Goal: Navigation & Orientation: Find specific page/section

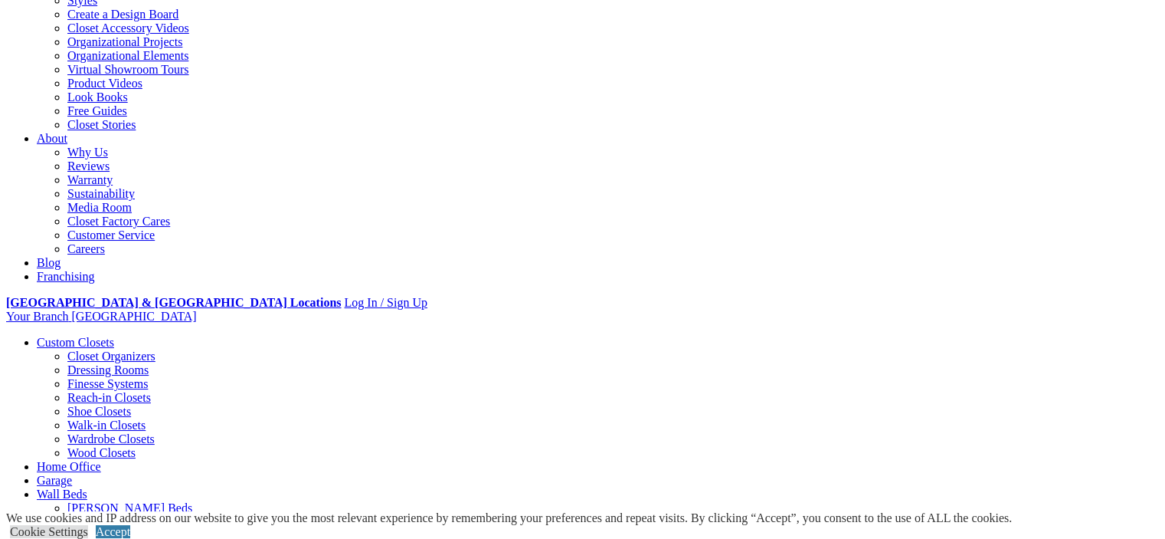
scroll to position [306, 0]
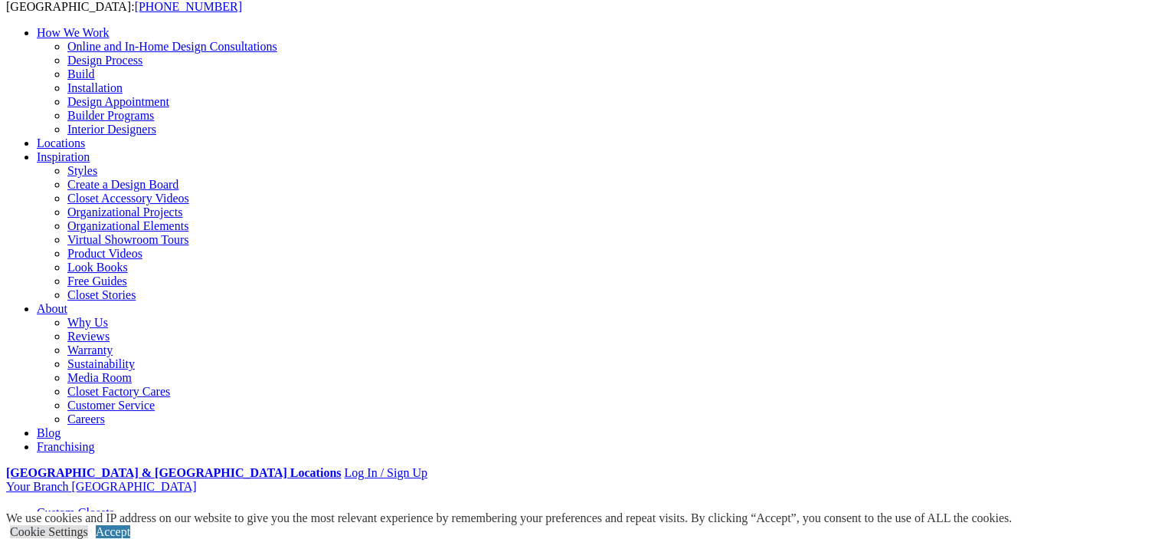
scroll to position [153, 0]
